Goal: Task Accomplishment & Management: Manage account settings

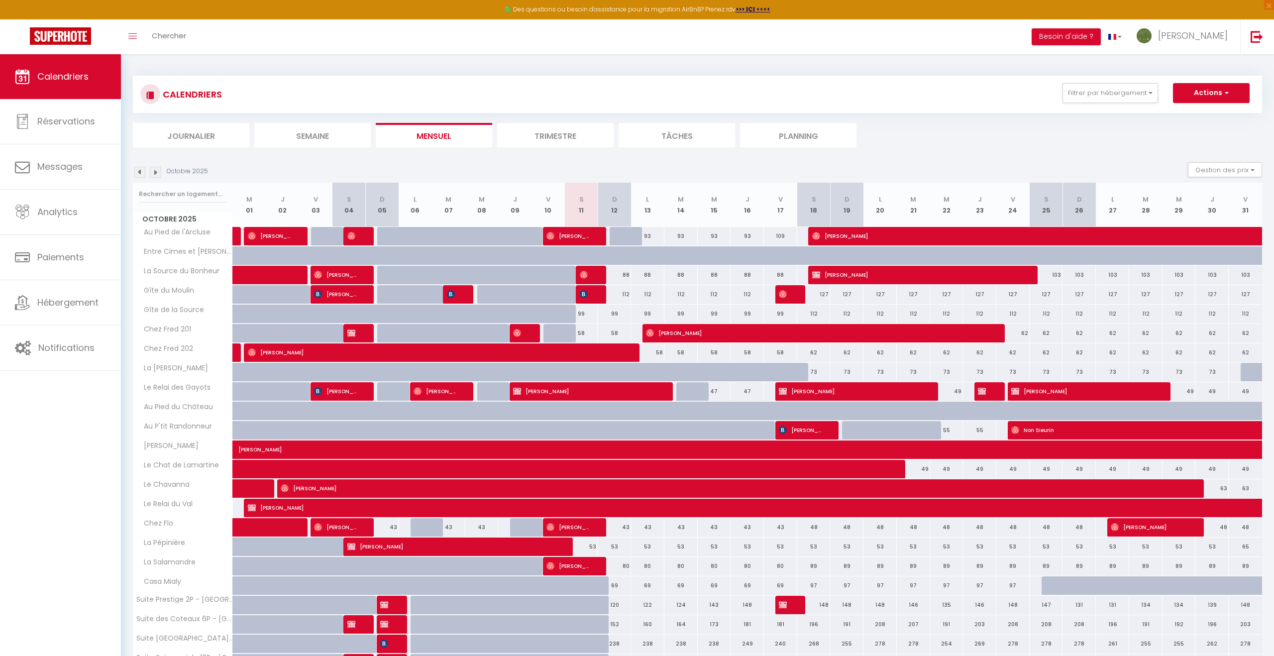
select select "0"
select select "23829"
select select "53624"
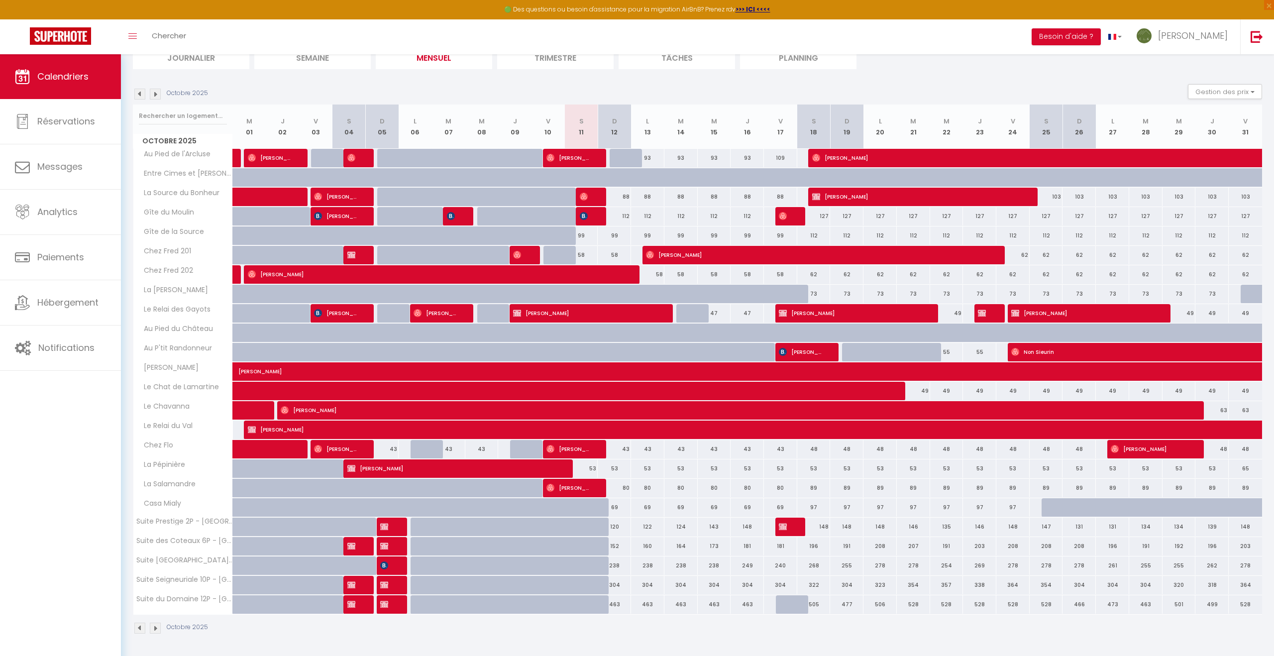
scroll to position [77, 0]
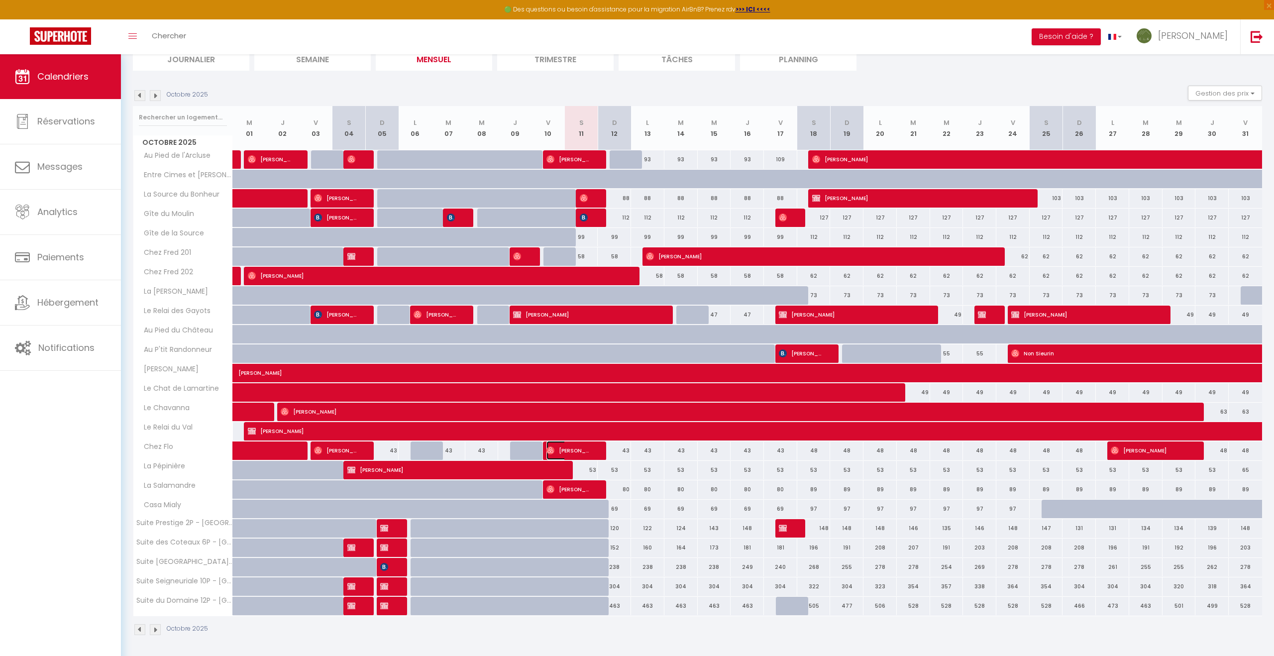
click at [572, 446] on span "[PERSON_NAME]" at bounding box center [568, 450] width 44 height 19
select select
select select "31287"
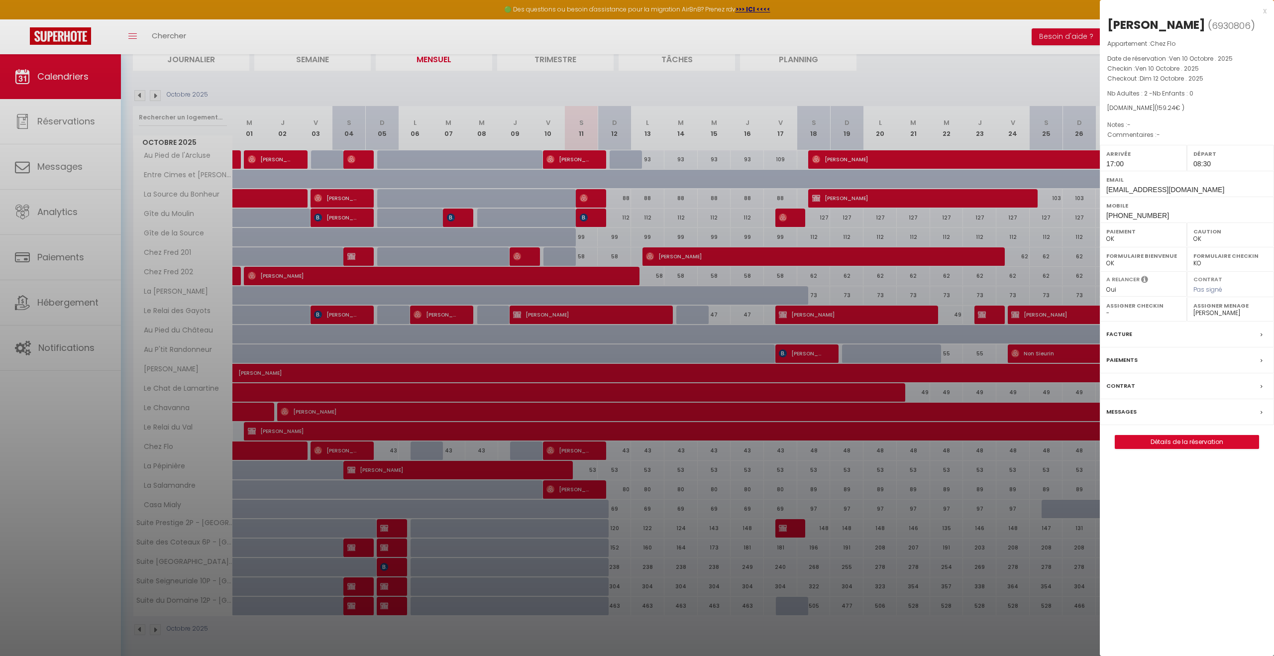
click at [572, 446] on div at bounding box center [637, 328] width 1274 height 656
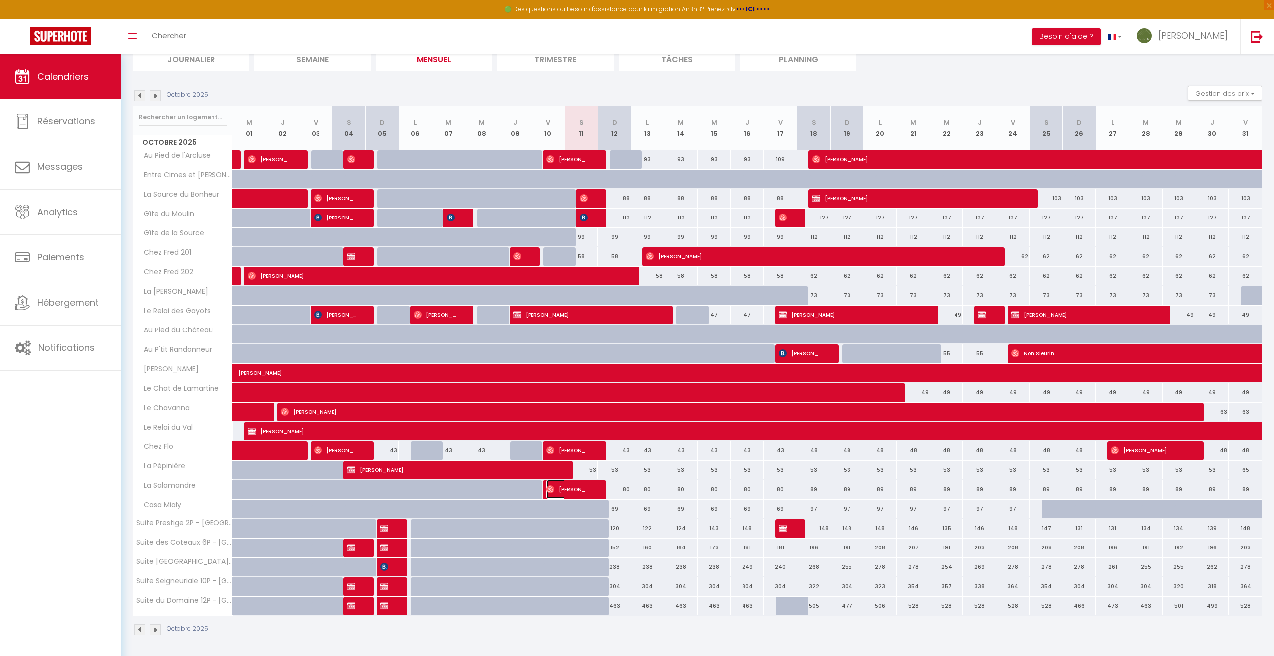
click at [571, 488] on span "[PERSON_NAME]" at bounding box center [568, 489] width 44 height 19
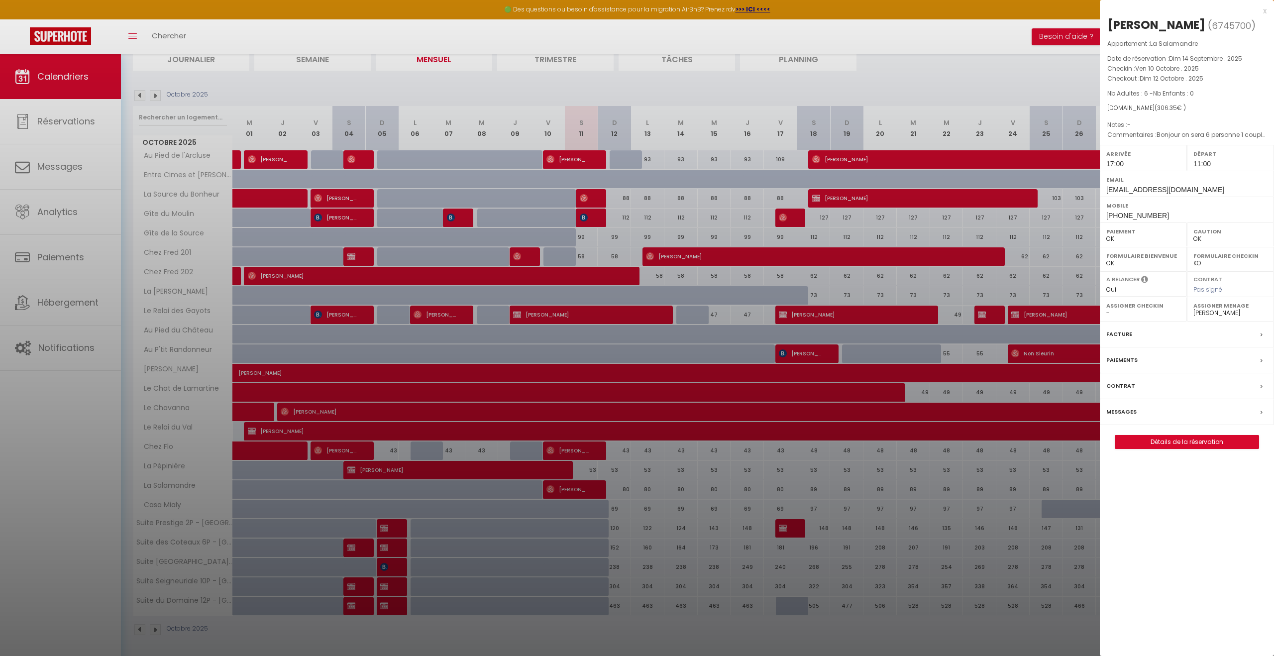
click at [571, 488] on div at bounding box center [637, 328] width 1274 height 656
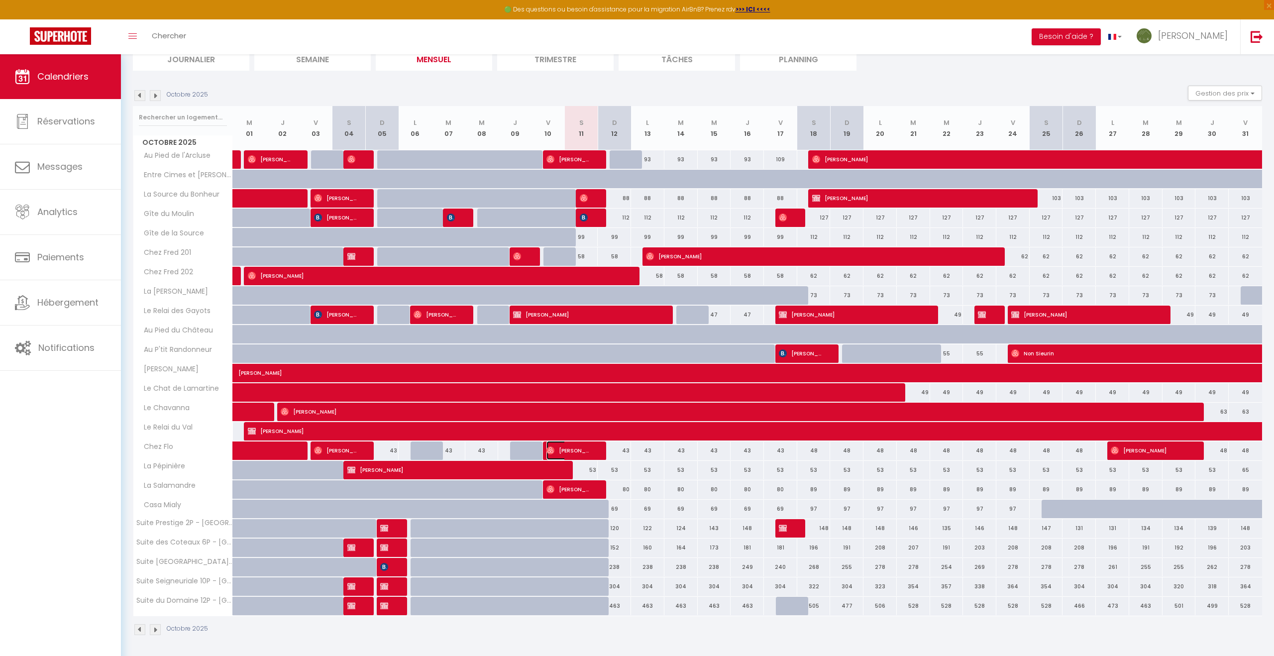
click at [576, 446] on span "[PERSON_NAME]" at bounding box center [568, 450] width 44 height 19
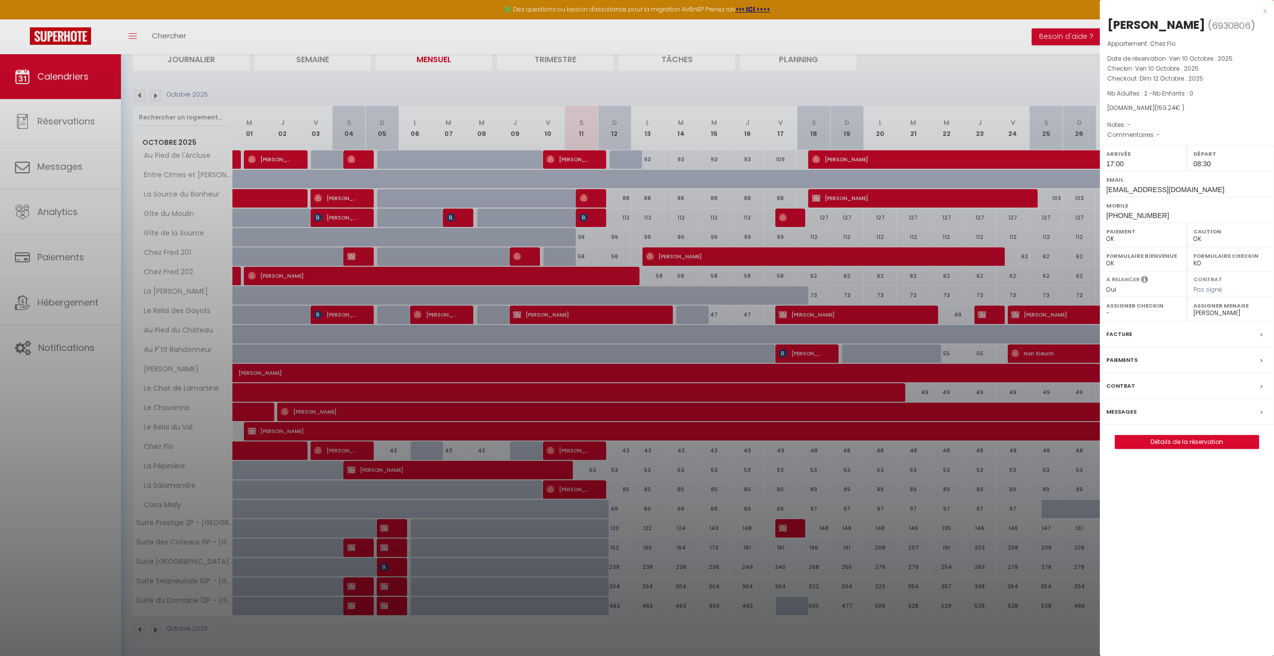
click at [588, 214] on div at bounding box center [637, 328] width 1274 height 656
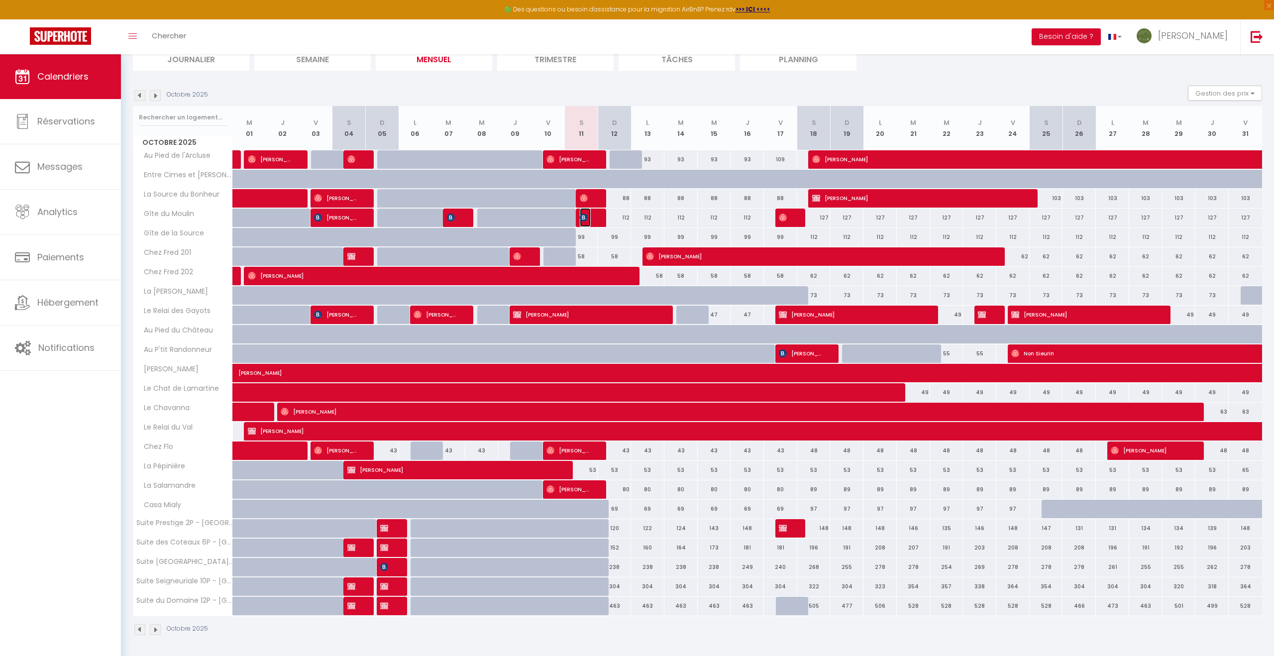
click at [588, 214] on span "[PERSON_NAME]" at bounding box center [585, 217] width 11 height 19
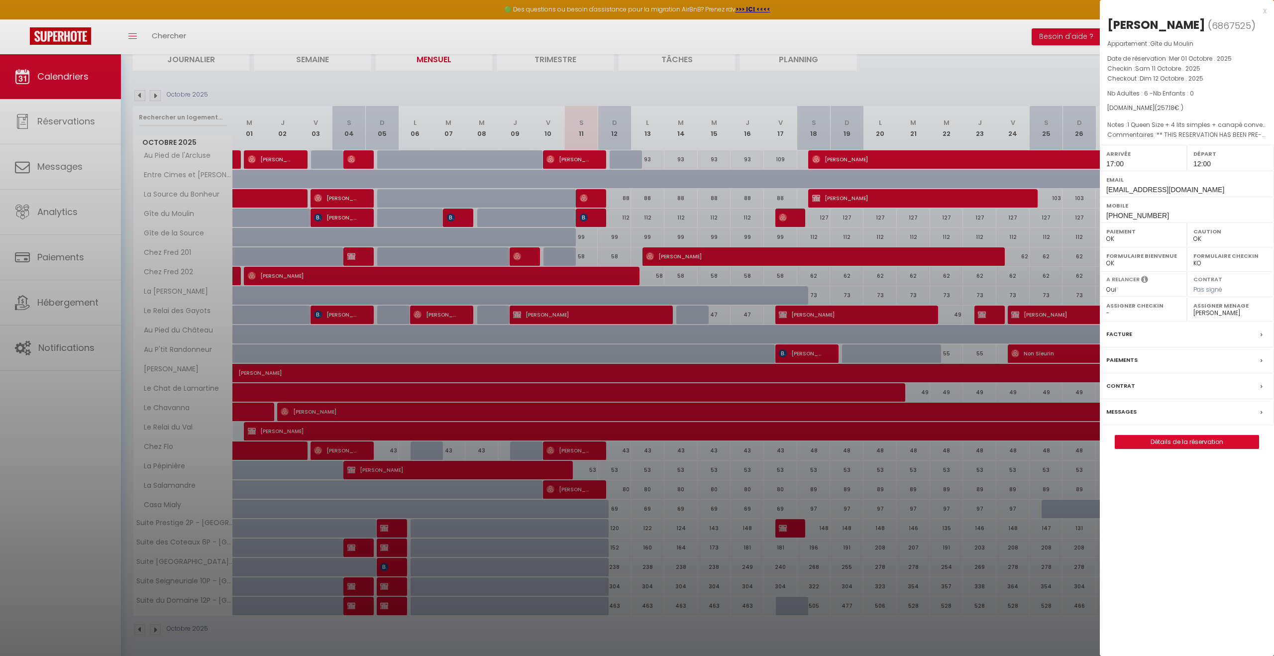
click at [392, 83] on div at bounding box center [637, 328] width 1274 height 656
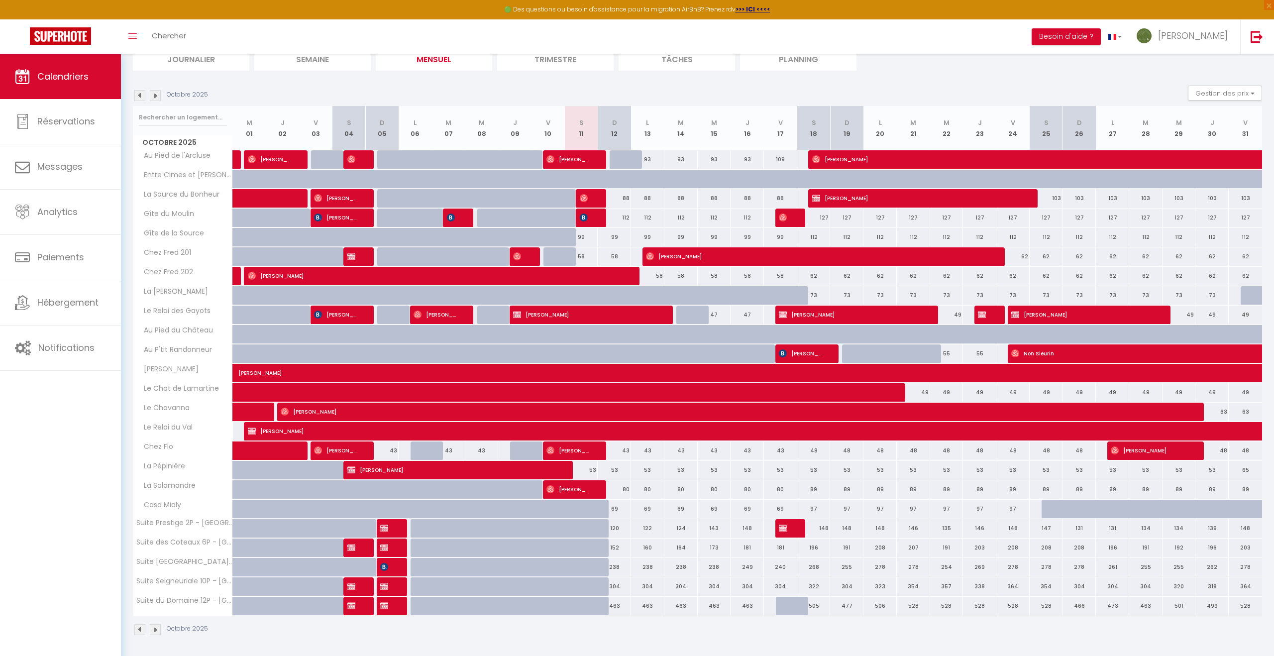
scroll to position [78, 0]
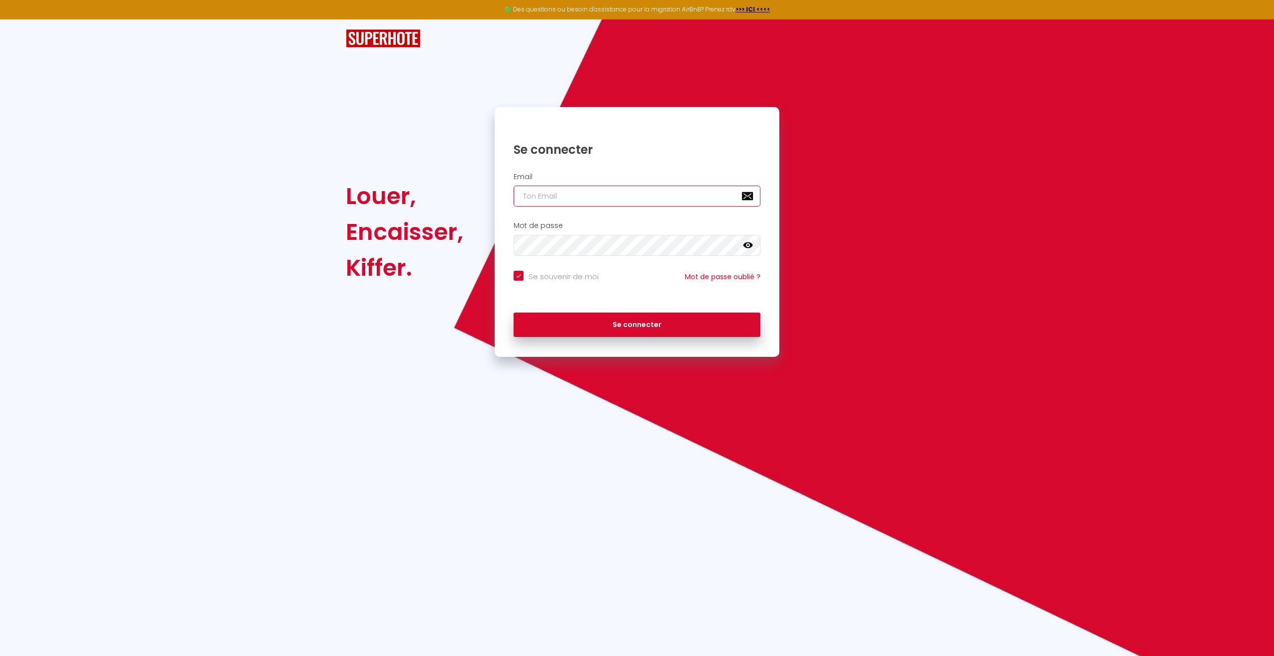
type input "[EMAIL_ADDRESS][DOMAIN_NAME]"
click at [615, 321] on button "Se connecter" at bounding box center [636, 324] width 247 height 25
checkbox input "true"
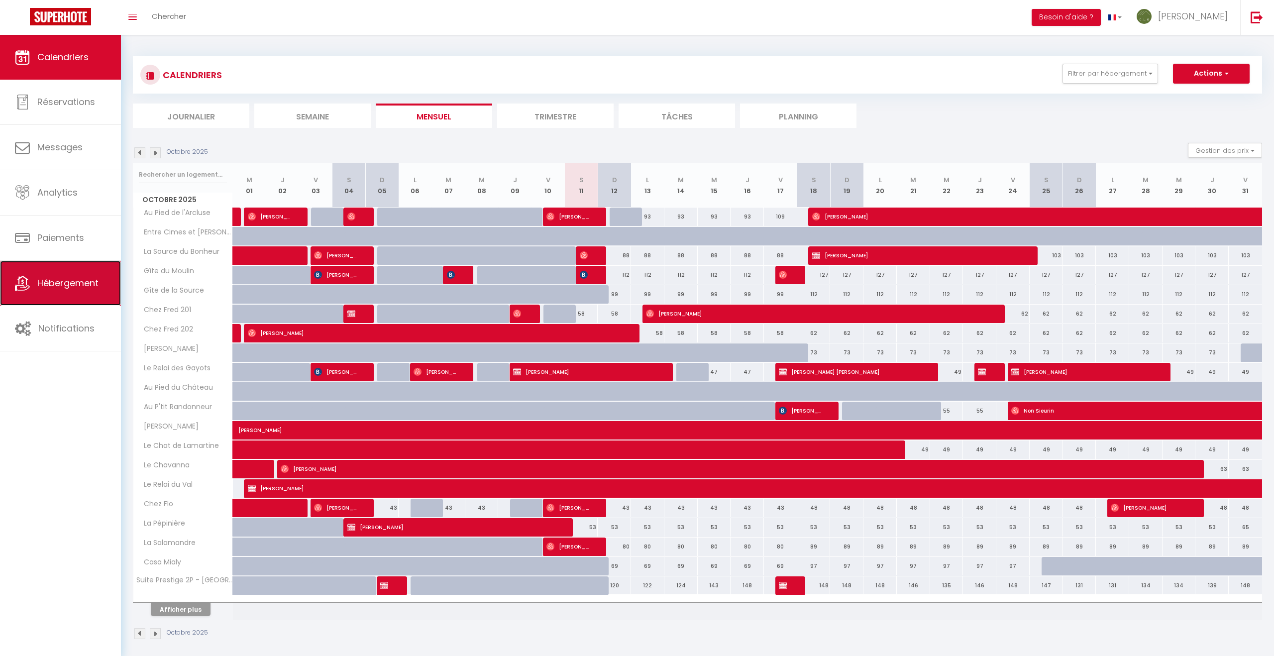
click at [68, 289] on span "Hébergement" at bounding box center [67, 283] width 61 height 12
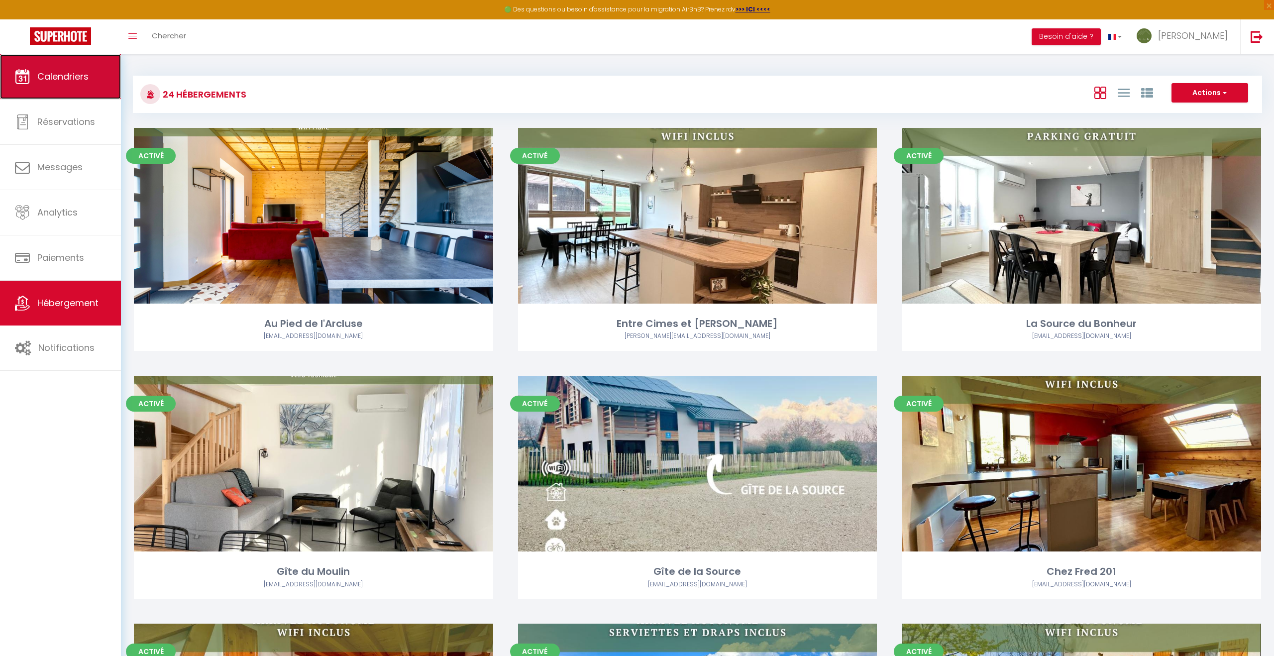
click at [48, 72] on span "Calendriers" at bounding box center [62, 76] width 51 height 12
